Goal: Task Accomplishment & Management: Manage account settings

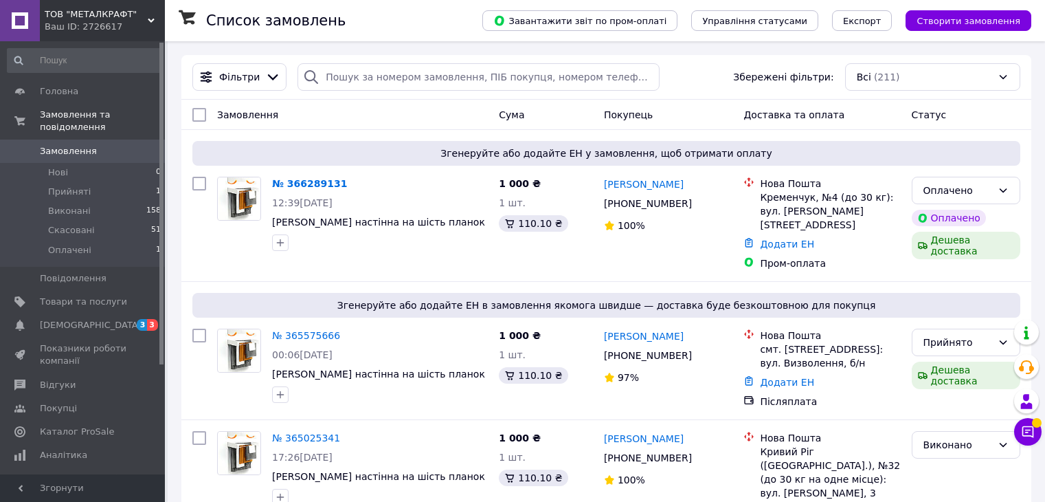
click at [1001, 189] on icon at bounding box center [1003, 190] width 11 height 11
click at [965, 271] on li "Скасовано" at bounding box center [965, 270] width 107 height 25
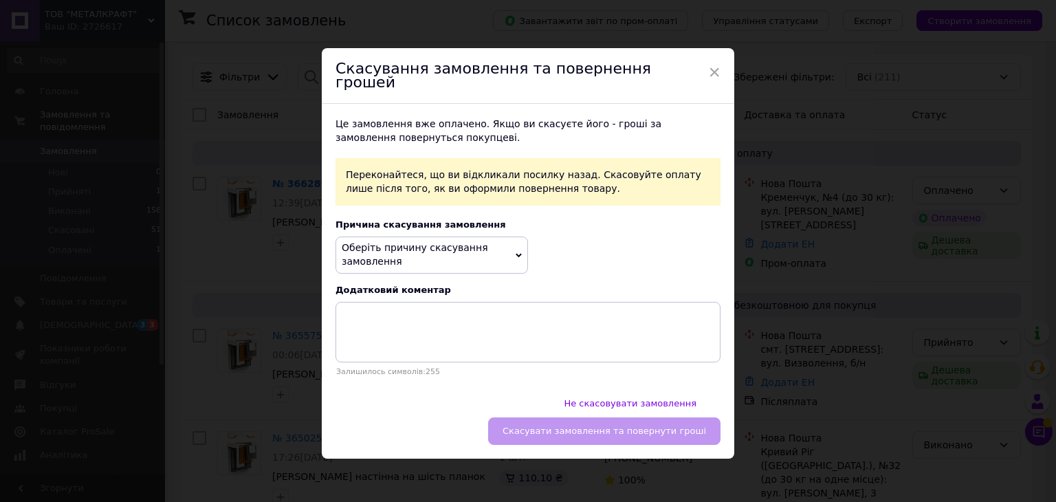
click at [513, 256] on span "Оберіть причину скасування замовлення" at bounding box center [431, 254] width 192 height 36
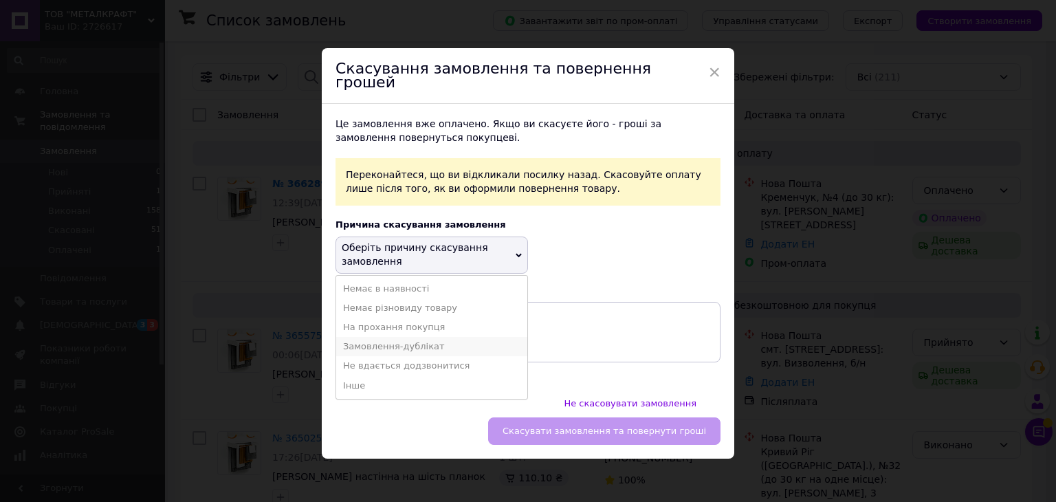
click at [407, 353] on li "Замовлення-дублікат" at bounding box center [431, 346] width 191 height 19
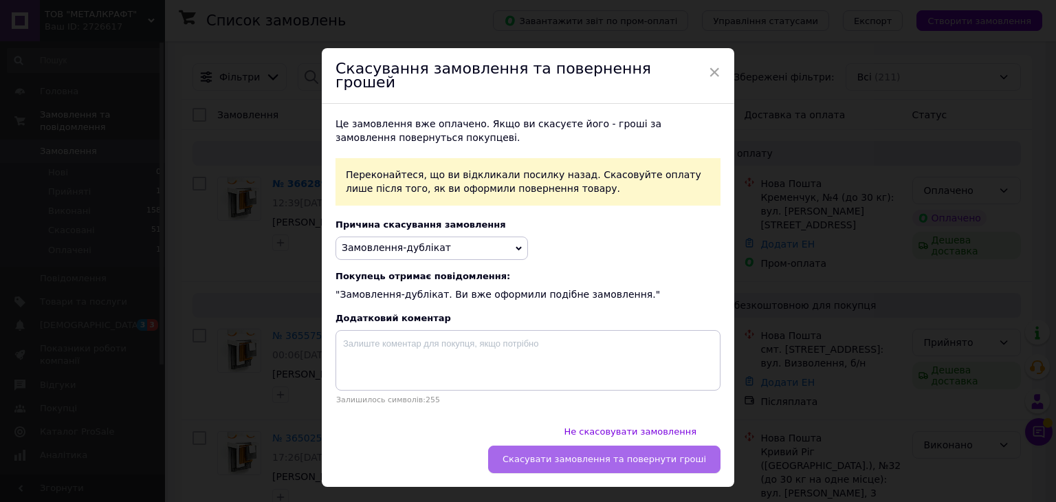
click at [577, 454] on span "Скасувати замовлення та повернути гроші" at bounding box center [603, 459] width 203 height 10
